Goal: Task Accomplishment & Management: Use online tool/utility

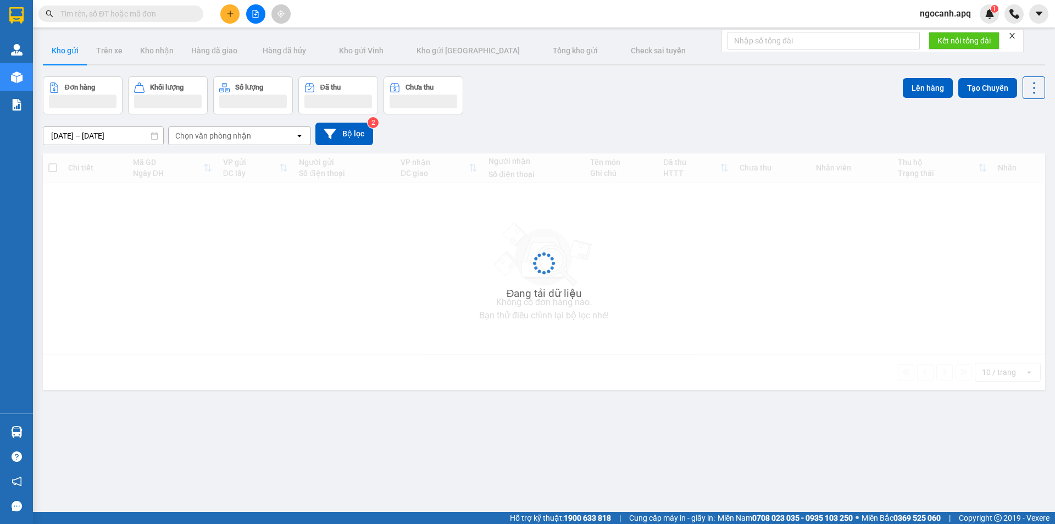
click at [140, 14] on input "text" at bounding box center [125, 14] width 130 height 12
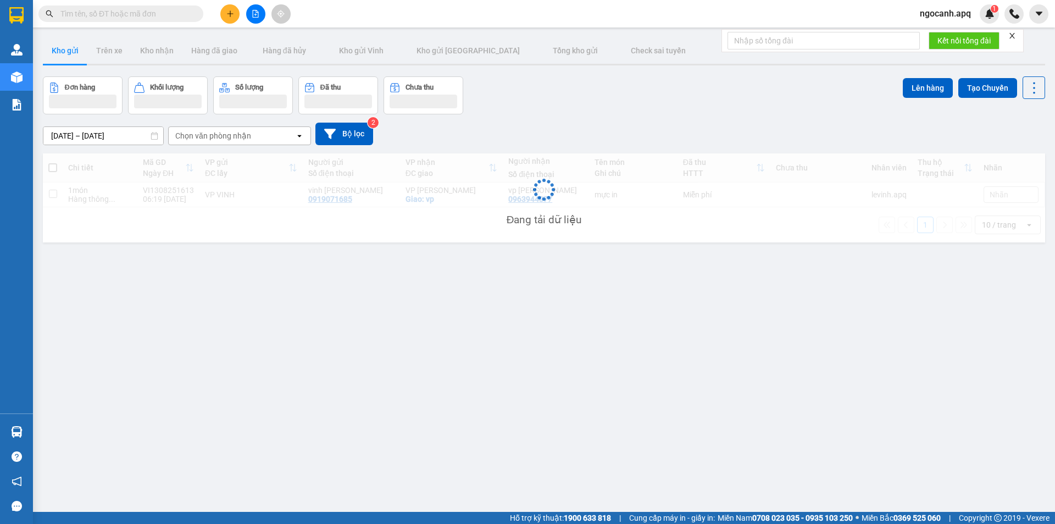
paste input "0349391392"
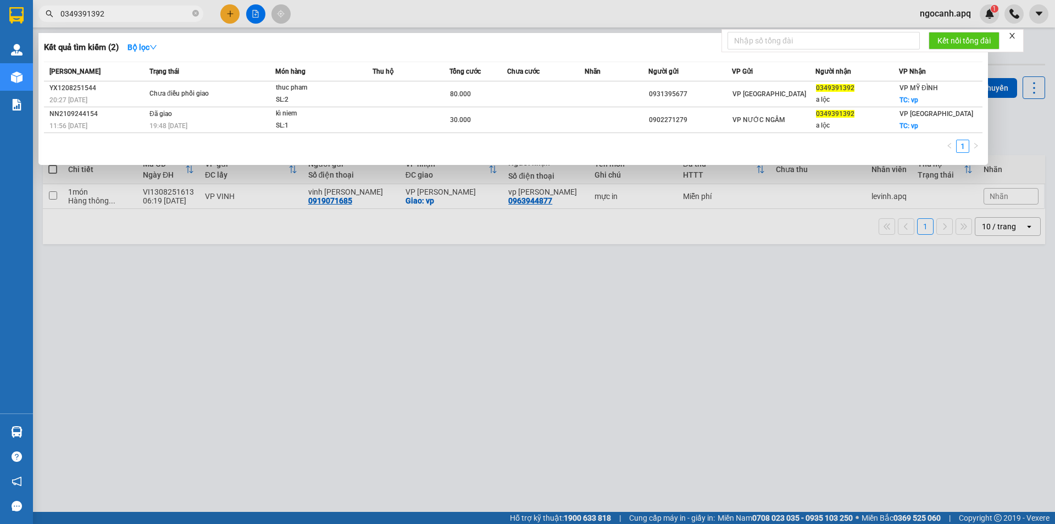
type input "0349391392"
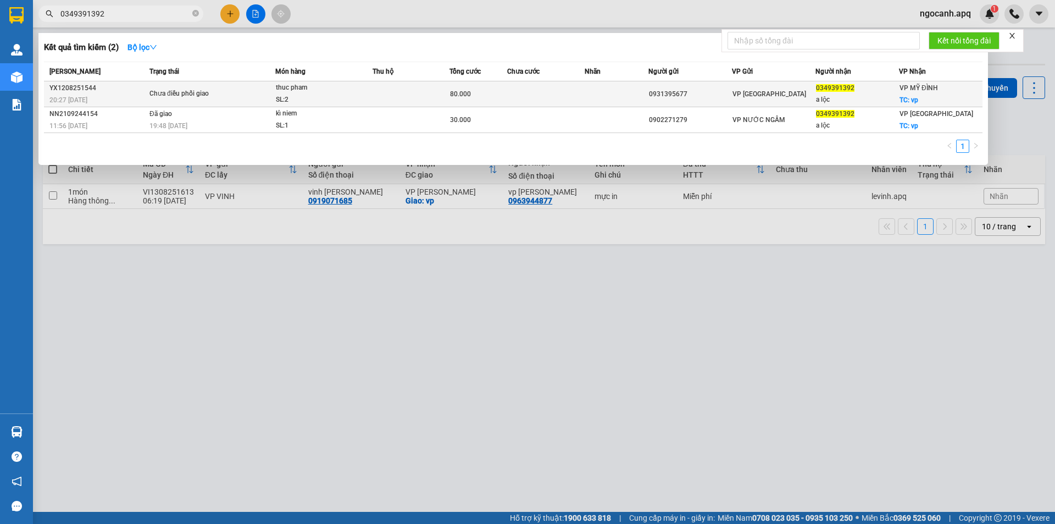
click at [303, 92] on div "thuc pham" at bounding box center [317, 88] width 82 height 12
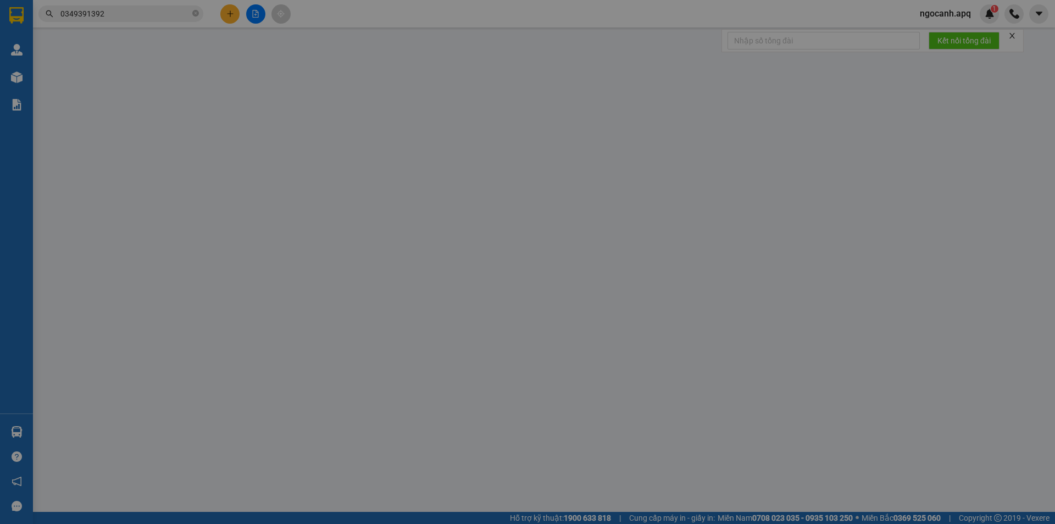
type input "0931395677"
type input "0349391392"
type input "a lộc"
checkbox input "true"
type input "vp"
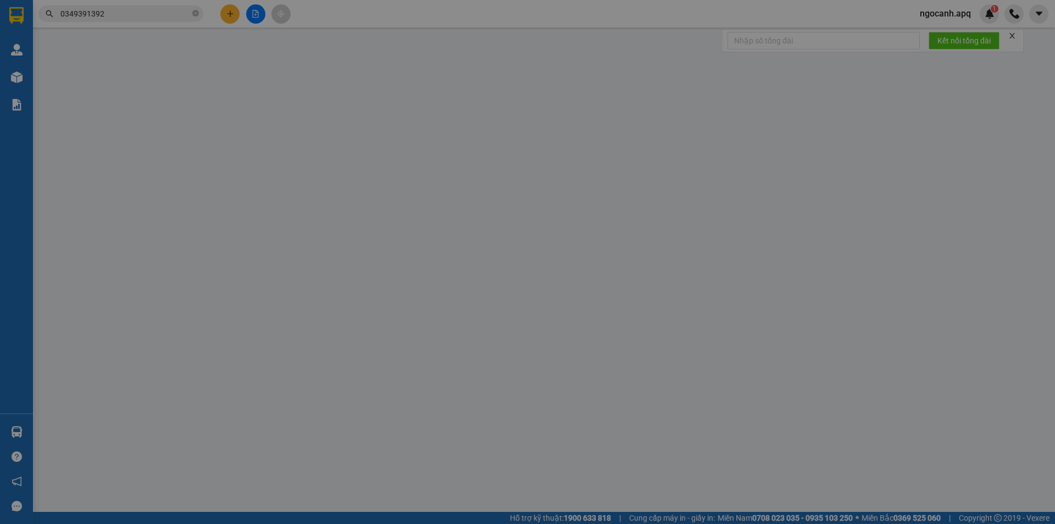
type input "80.000"
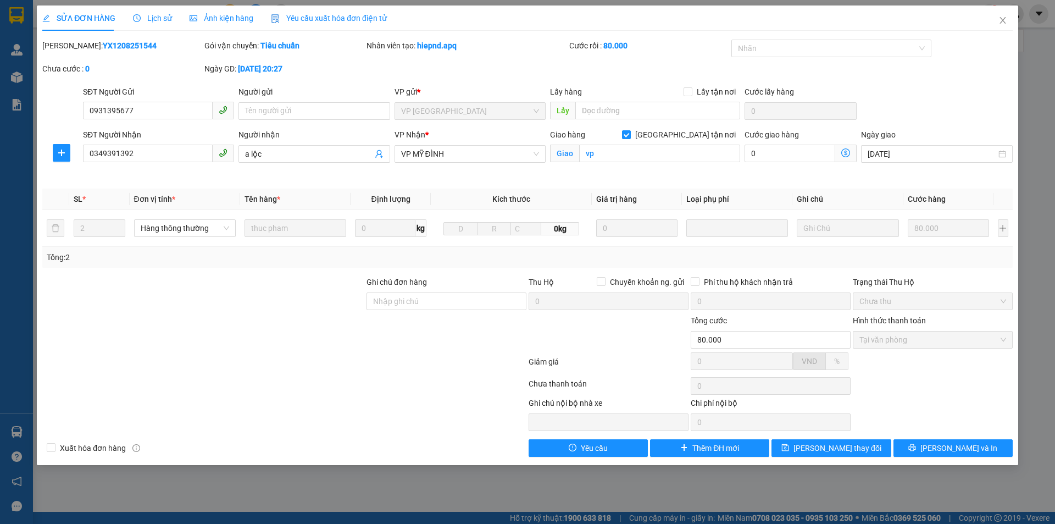
click at [153, 17] on span "Lịch sử" at bounding box center [152, 18] width 39 height 9
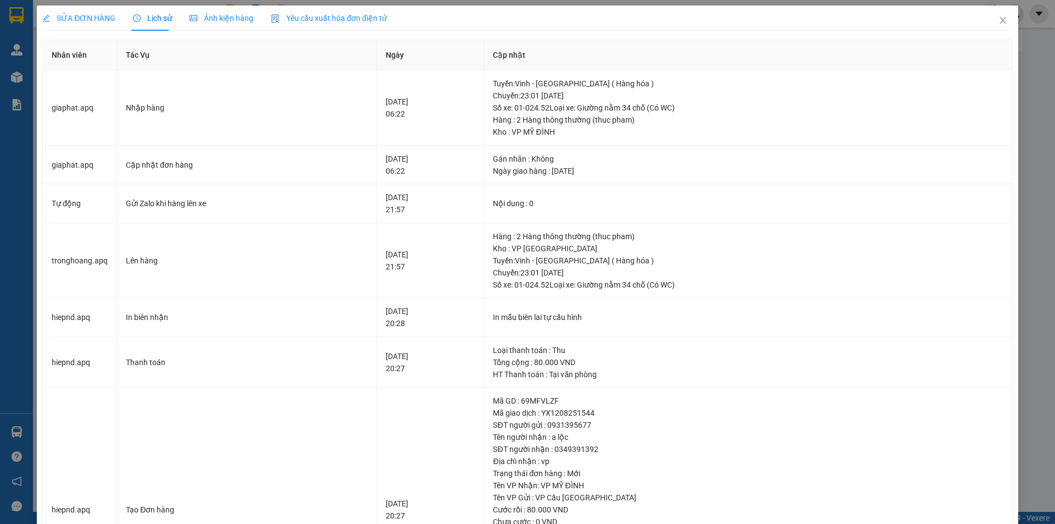
click at [68, 15] on span "SỬA ĐƠN HÀNG" at bounding box center [78, 18] width 73 height 9
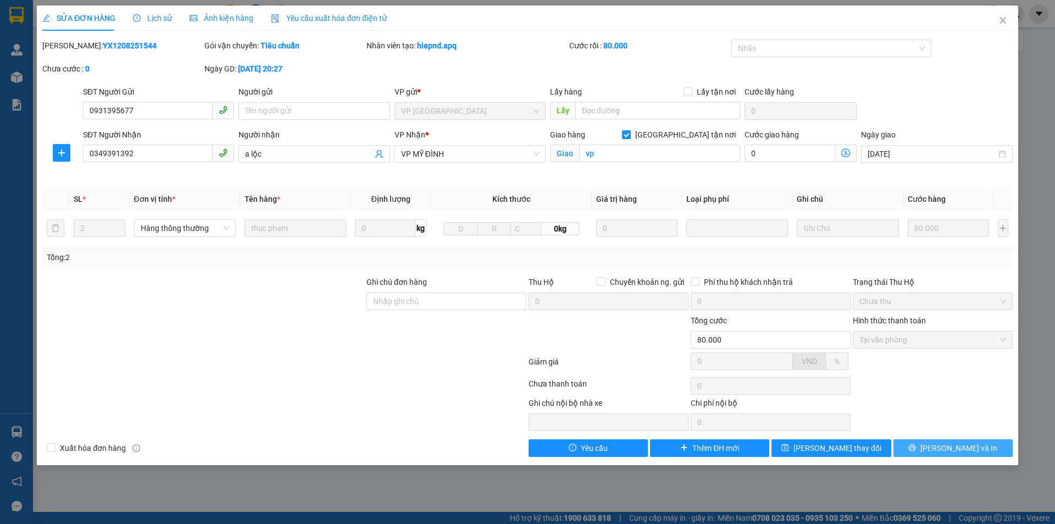
click at [944, 445] on span "Lưu và In" at bounding box center [959, 448] width 77 height 12
